Goal: Information Seeking & Learning: Find specific fact

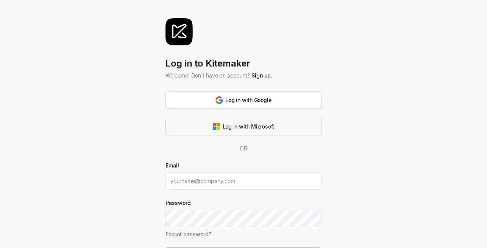
click at [264, 124] on div "Log in with Microsoft" at bounding box center [244, 127] width 62 height 8
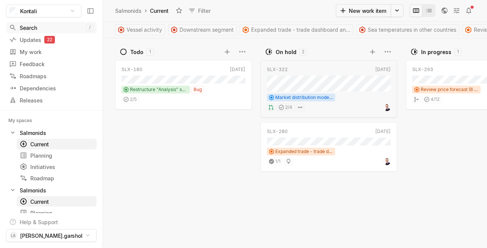
click at [36, 29] on div "Search" at bounding box center [47, 28] width 77 height 8
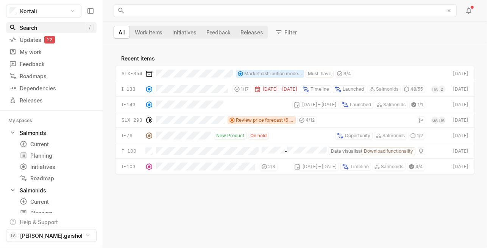
scroll to position [201, 381]
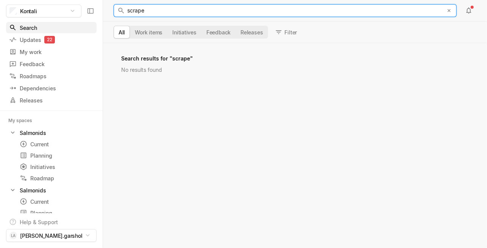
click at [149, 15] on div "scrape" at bounding box center [283, 11] width 312 height 12
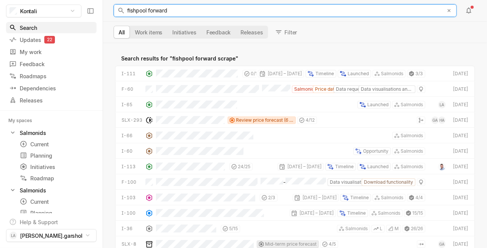
click at [186, 11] on div "fishpool forward scrape" at bounding box center [283, 17] width 312 height 24
click at [134, 8] on span "fishpool forward scrape" at bounding box center [147, 16] width 40 height 19
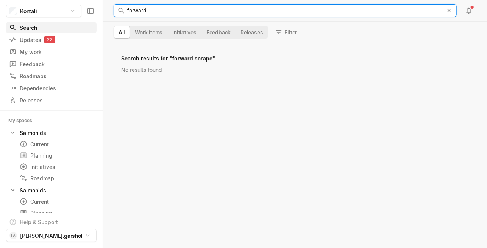
click at [142, 8] on span "forward scrape" at bounding box center [136, 16] width 19 height 19
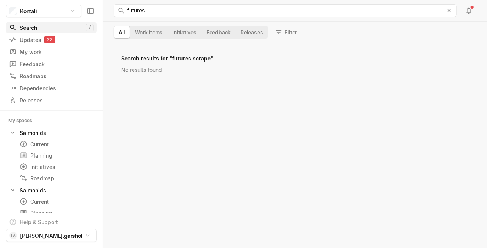
click at [48, 29] on div "Search" at bounding box center [47, 28] width 77 height 8
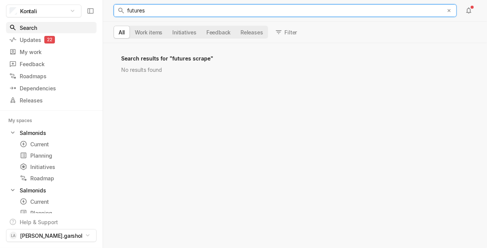
click at [141, 12] on span "futures scrape" at bounding box center [135, 16] width 17 height 19
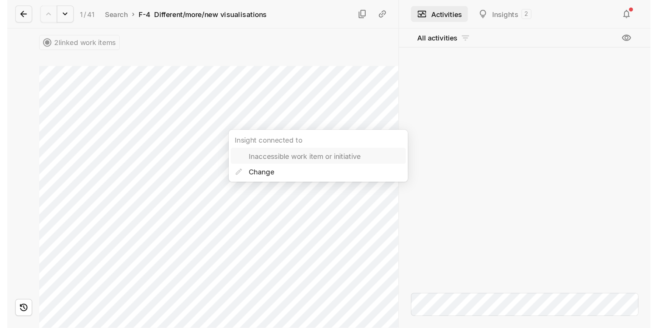
scroll to position [36, 0]
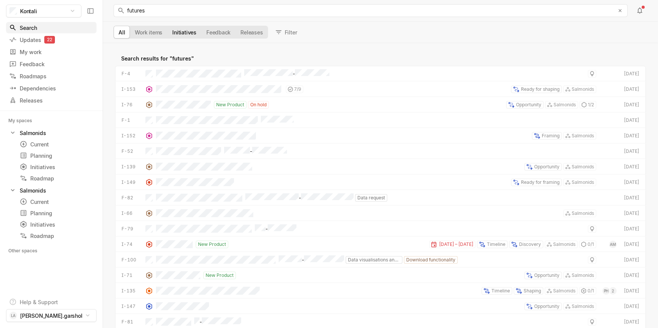
scroll to position [281, 552]
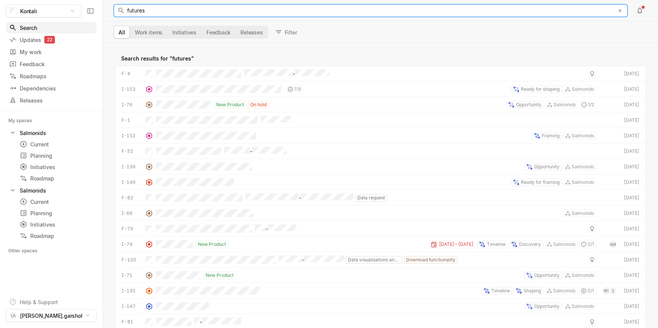
click at [172, 8] on div "futures" at bounding box center [368, 11] width 483 height 12
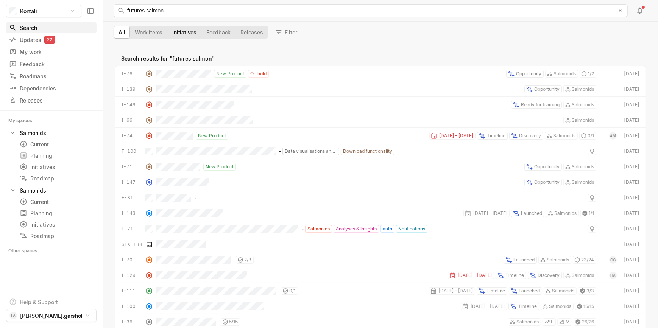
scroll to position [281, 552]
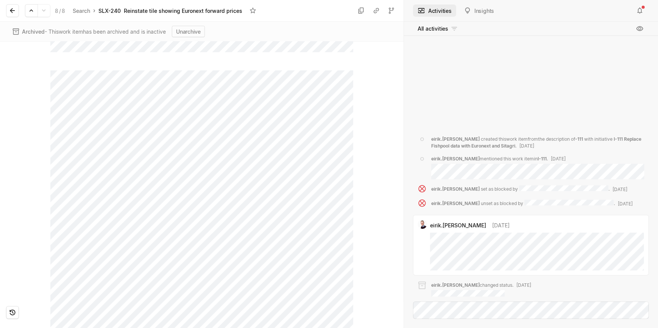
scroll to position [45, 0]
click at [10, 8] on icon at bounding box center [13, 11] width 8 height 8
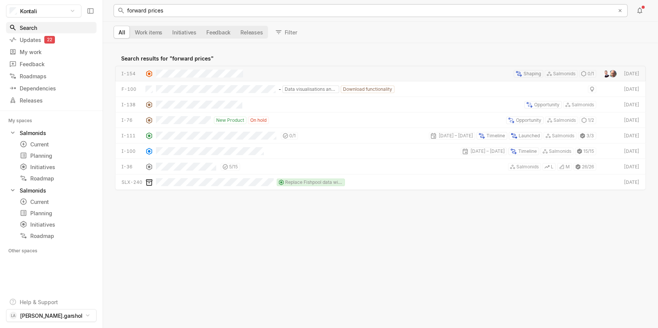
scroll to position [281, 552]
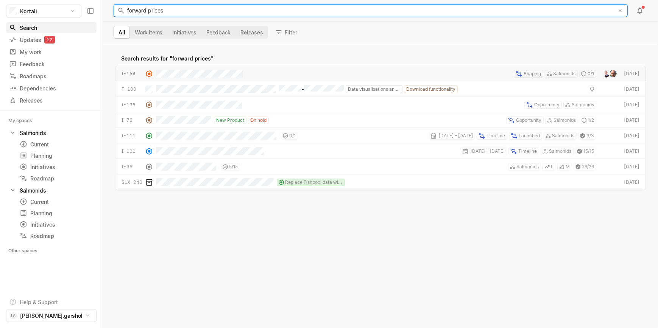
click at [145, 8] on span "forward prices" at bounding box center [145, 10] width 36 height 6
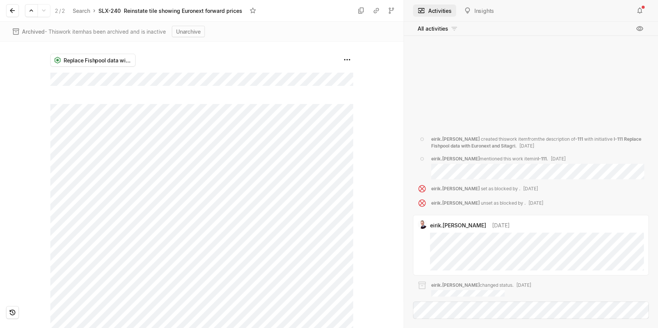
scroll to position [45, 0]
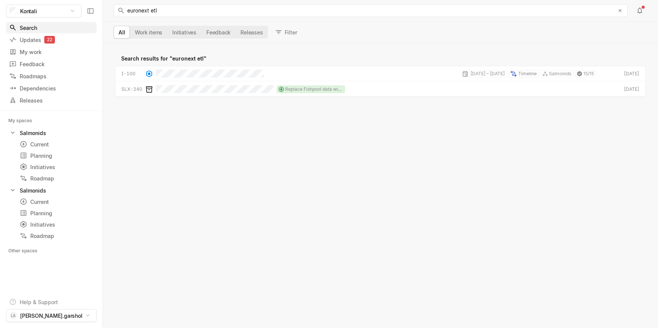
scroll to position [281, 552]
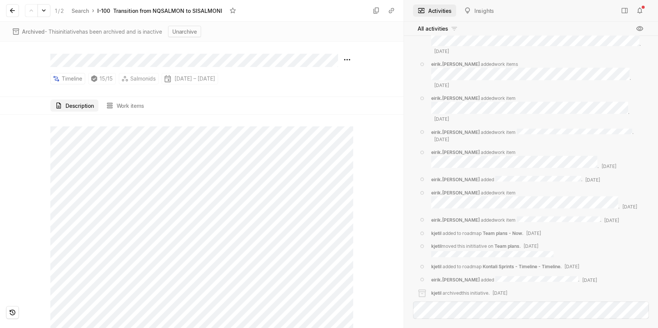
scroll to position [617, 0]
click at [8, 10] on button at bounding box center [12, 10] width 13 height 13
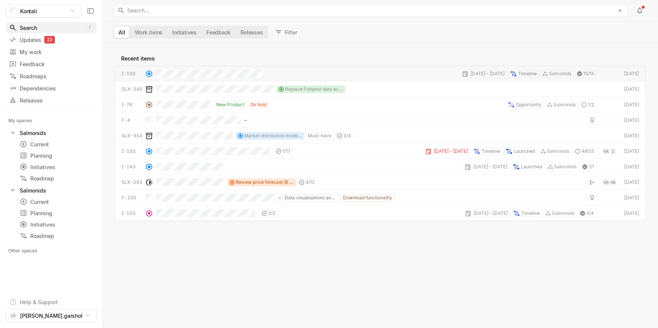
scroll to position [281, 552]
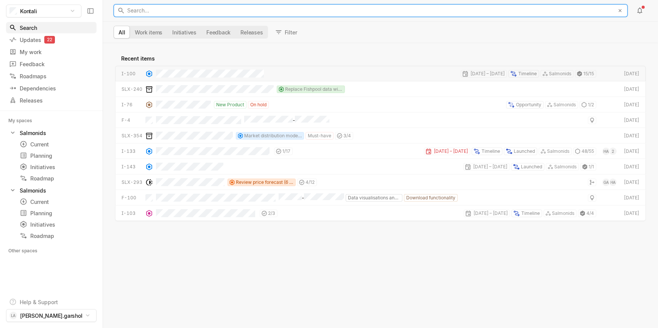
click at [140, 13] on div "Search... ﻿" at bounding box center [368, 11] width 483 height 12
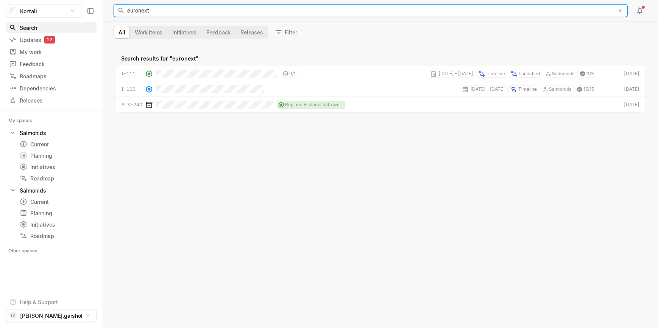
click at [150, 12] on div "euronext" at bounding box center [368, 11] width 483 height 12
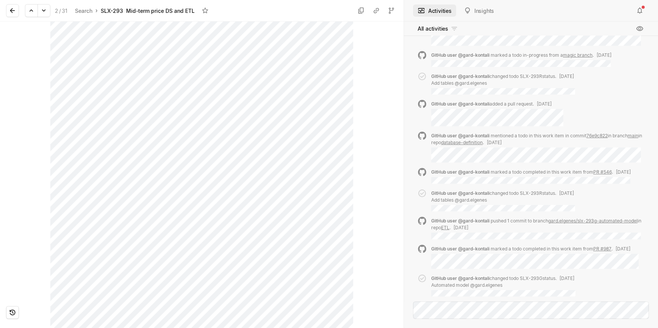
scroll to position [159, 0]
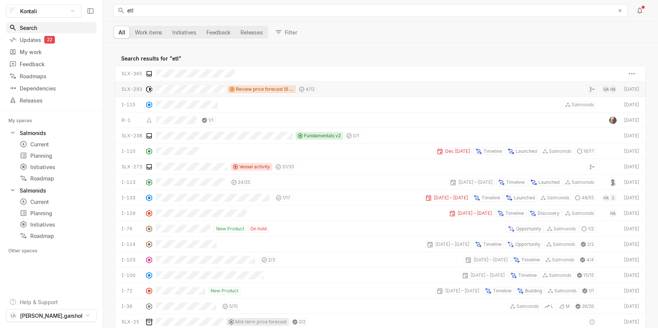
scroll to position [281, 552]
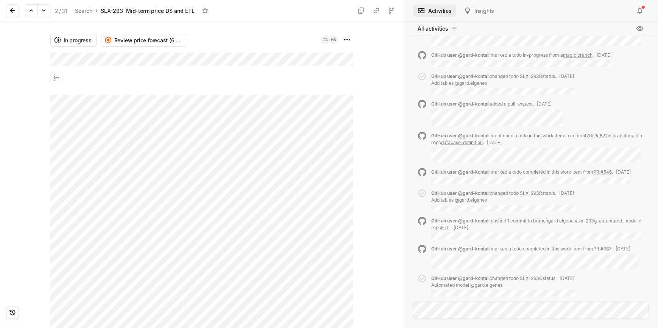
scroll to position [159, 0]
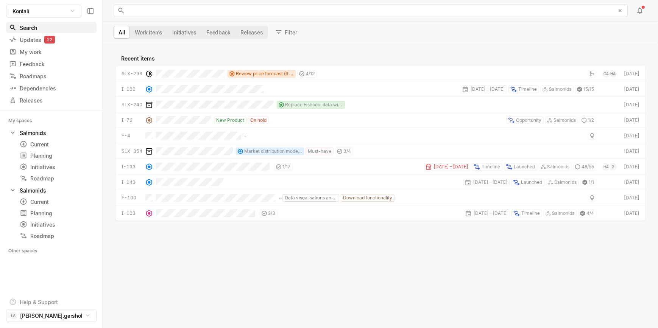
scroll to position [281, 552]
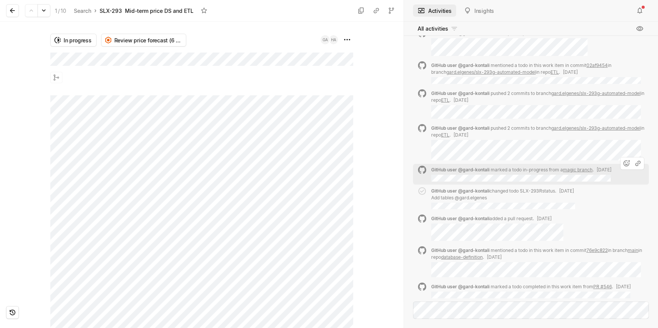
scroll to position [-206, 0]
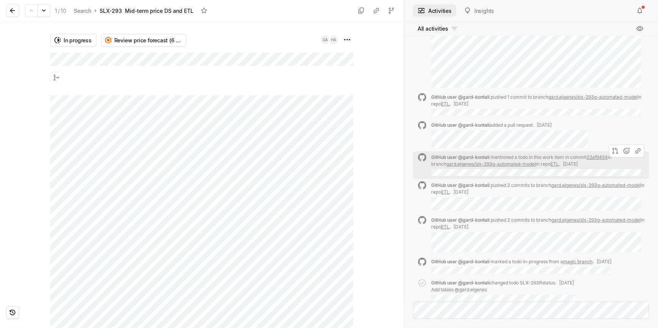
click at [487, 161] on link "gard.elgenes/slx-293g-automated-model" at bounding box center [490, 164] width 89 height 6
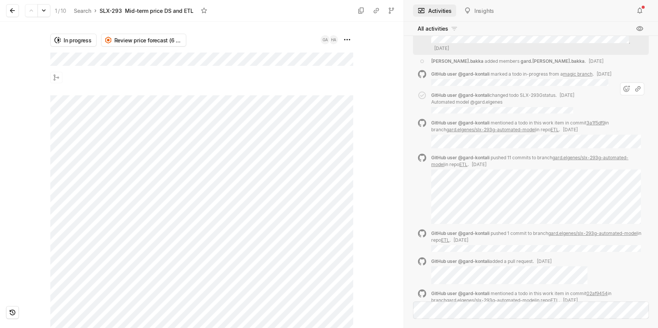
scroll to position [-587, 0]
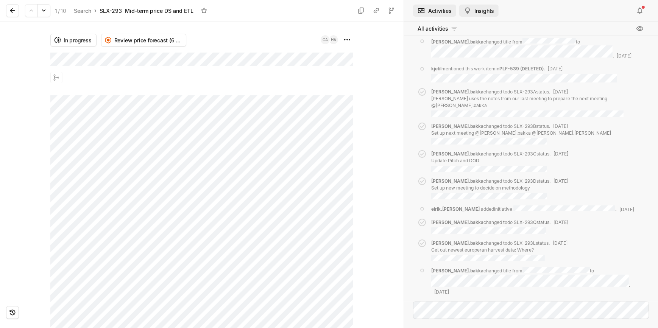
click at [474, 10] on button "Insights" at bounding box center [478, 11] width 39 height 12
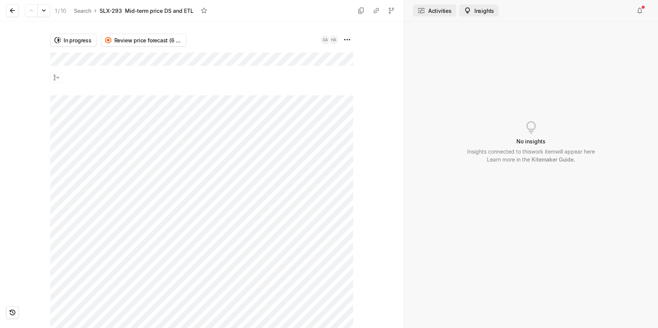
click at [438, 9] on button "Activities" at bounding box center [434, 11] width 43 height 12
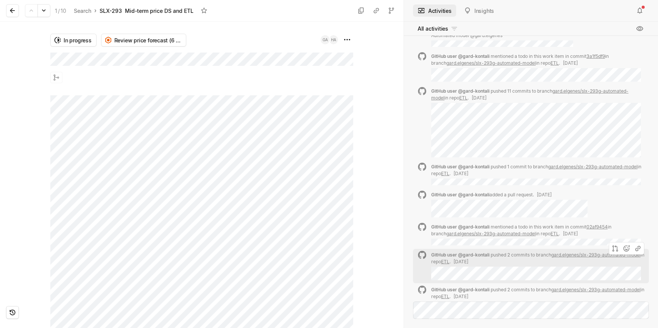
scroll to position [-265, 0]
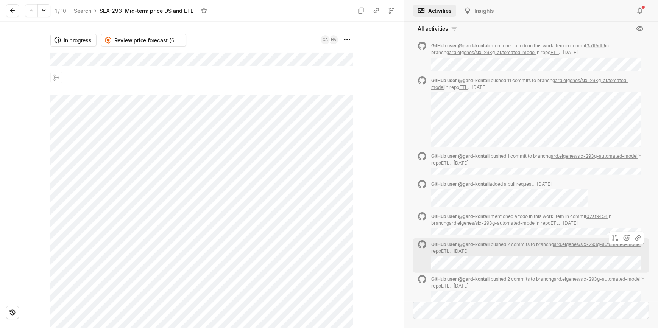
click at [450, 248] on link "ETL" at bounding box center [445, 251] width 8 height 6
drag, startPoint x: 11, startPoint y: 10, endPoint x: 41, endPoint y: 12, distance: 30.0
click at [11, 10] on icon at bounding box center [12, 10] width 5 height 5
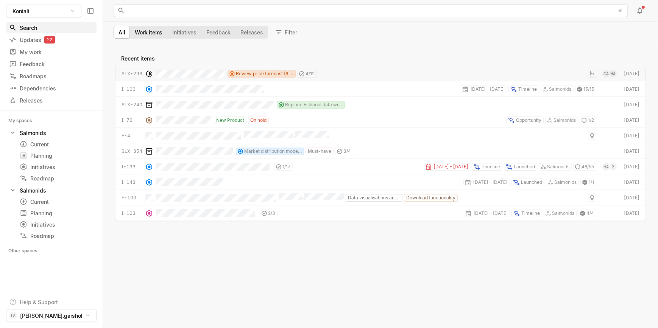
scroll to position [281, 552]
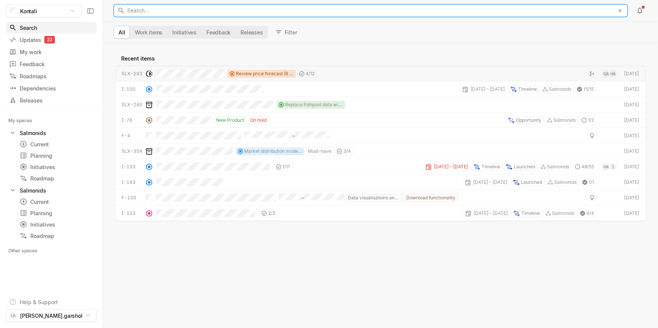
click at [165, 8] on div "Search... ﻿" at bounding box center [368, 11] width 483 height 12
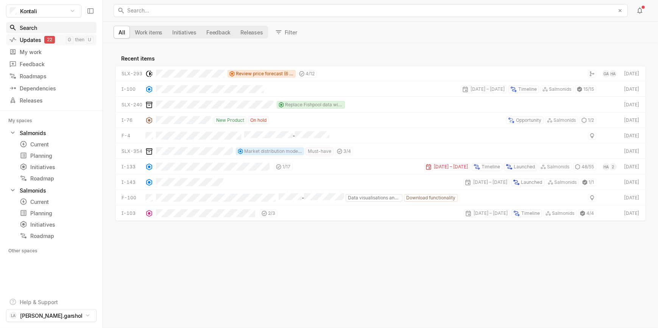
click at [29, 37] on div "Updates 22" at bounding box center [37, 40] width 57 height 8
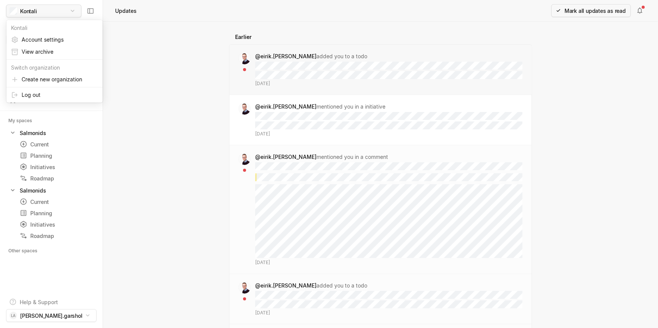
click at [37, 14] on html "Kontali Search / Updates 22 g then u My work = Feedback g then f Roadmaps g the…" at bounding box center [329, 164] width 658 height 328
click at [86, 18] on html "Kontali Search / Updates 22 g then u My work = Feedback g then f Roadmaps g the…" at bounding box center [329, 164] width 658 height 328
click at [56, 29] on div "Search" at bounding box center [47, 28] width 77 height 8
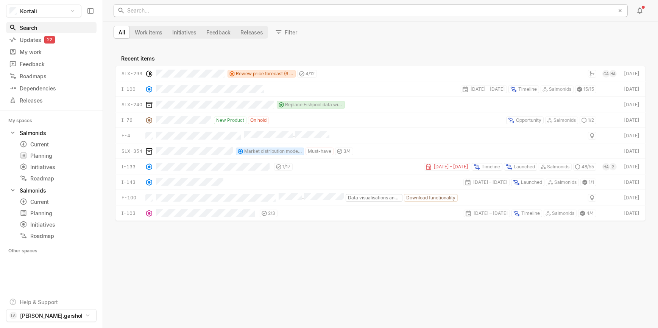
scroll to position [281, 552]
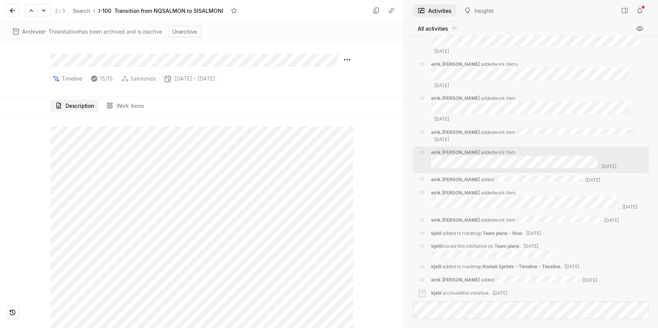
scroll to position [617, 0]
click at [11, 10] on icon at bounding box center [13, 11] width 8 height 8
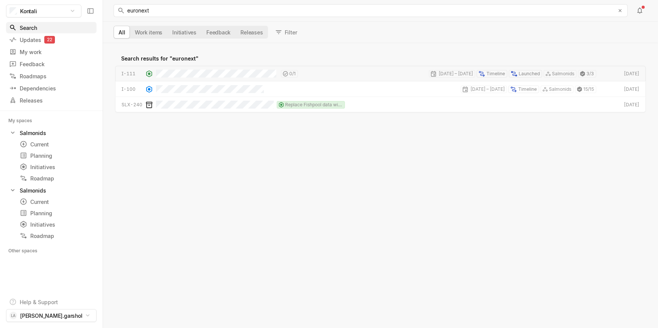
scroll to position [281, 552]
click at [36, 37] on div "Updates 22" at bounding box center [37, 40] width 57 height 8
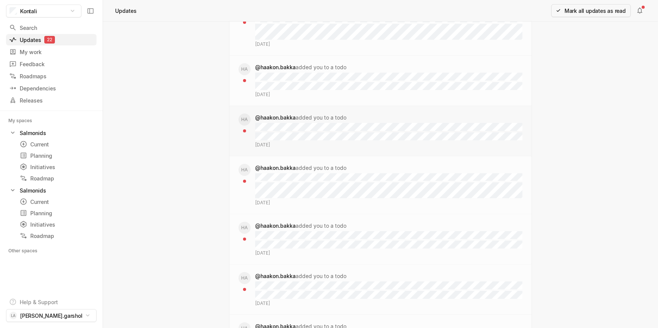
scroll to position [712, 0]
